Goal: Task Accomplishment & Management: Manage account settings

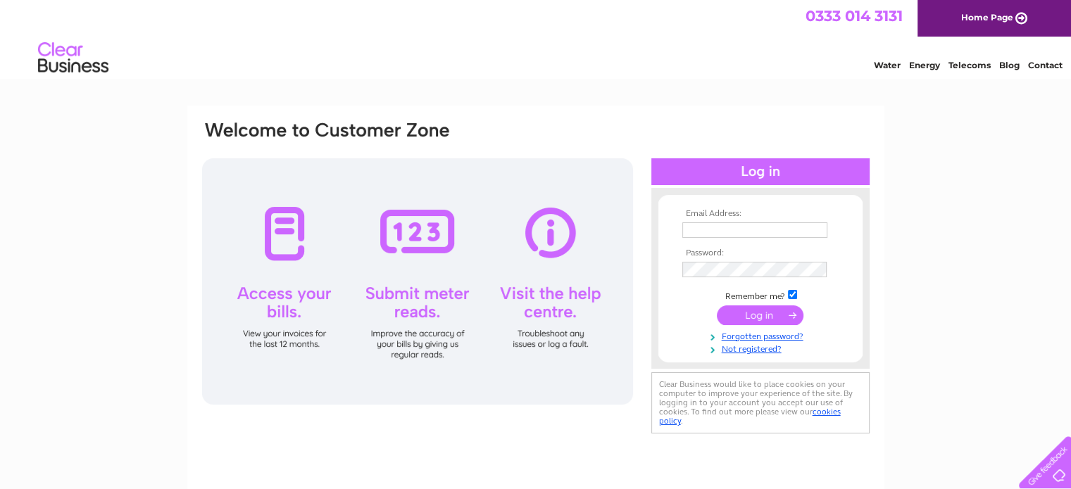
type input "SRL@sussex-rail.co.uk"
click at [777, 316] on input "submit" at bounding box center [760, 316] width 87 height 20
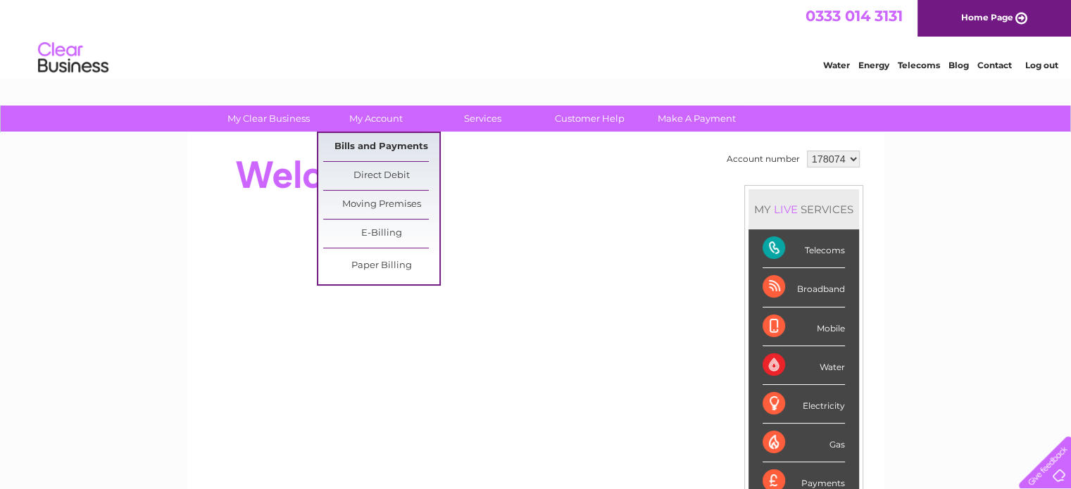
click at [381, 148] on link "Bills and Payments" at bounding box center [381, 147] width 116 height 28
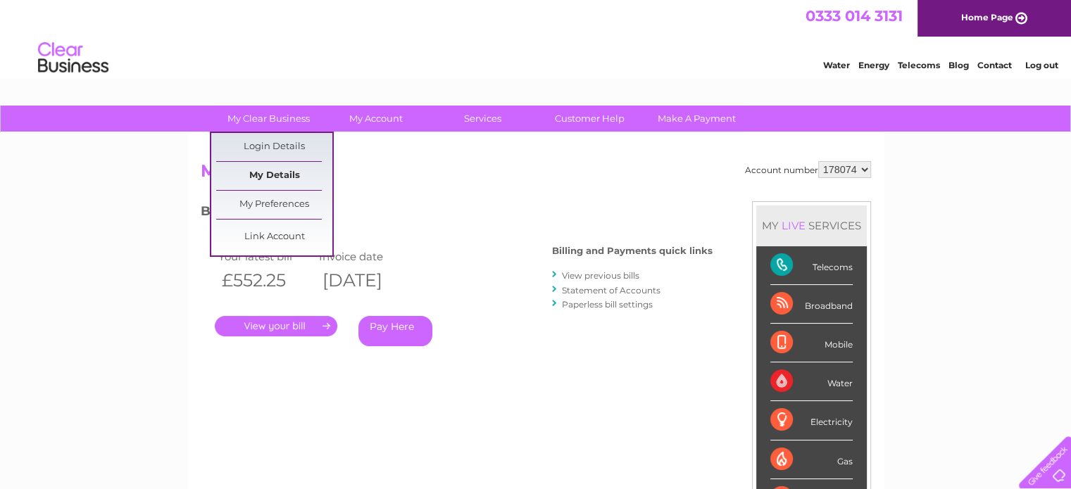
click at [280, 180] on link "My Details" at bounding box center [274, 176] width 116 height 28
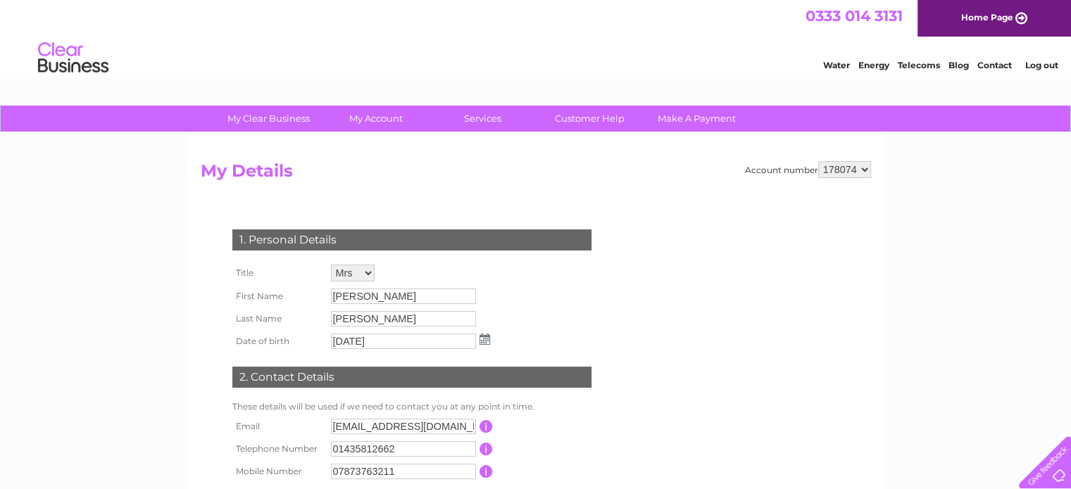
click at [1046, 62] on link "Log out" at bounding box center [1041, 65] width 33 height 11
